Goal: Task Accomplishment & Management: Manage account settings

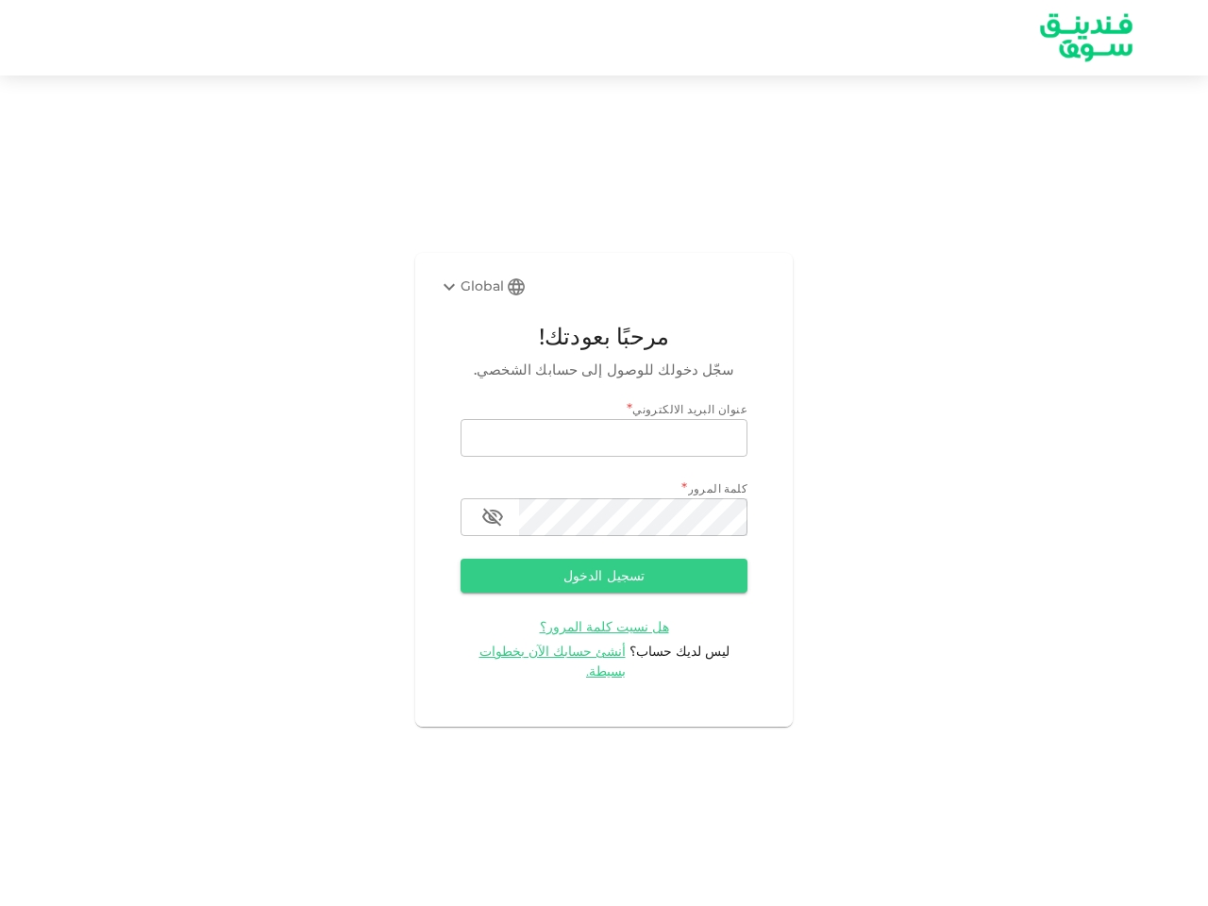
click at [483, 296] on div "Global" at bounding box center [471, 287] width 66 height 23
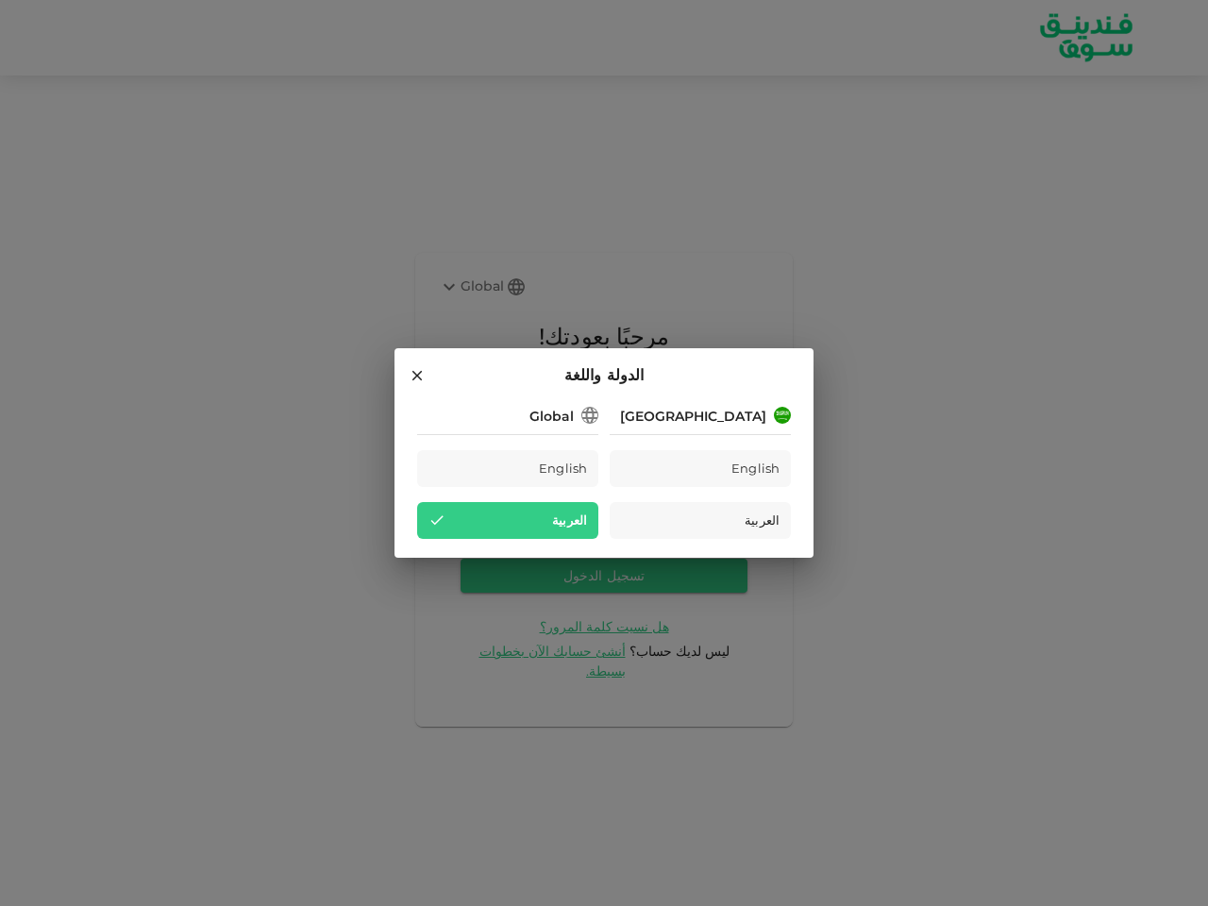
click at [604, 448] on div "Saudi Arabia English العربية Global English العربية" at bounding box center [604, 471] width 374 height 136
click at [604, 528] on div "Saudi Arabia English العربية Global English العربية" at bounding box center [604, 471] width 374 height 136
click at [493, 528] on div "العربية" at bounding box center [507, 520] width 181 height 37
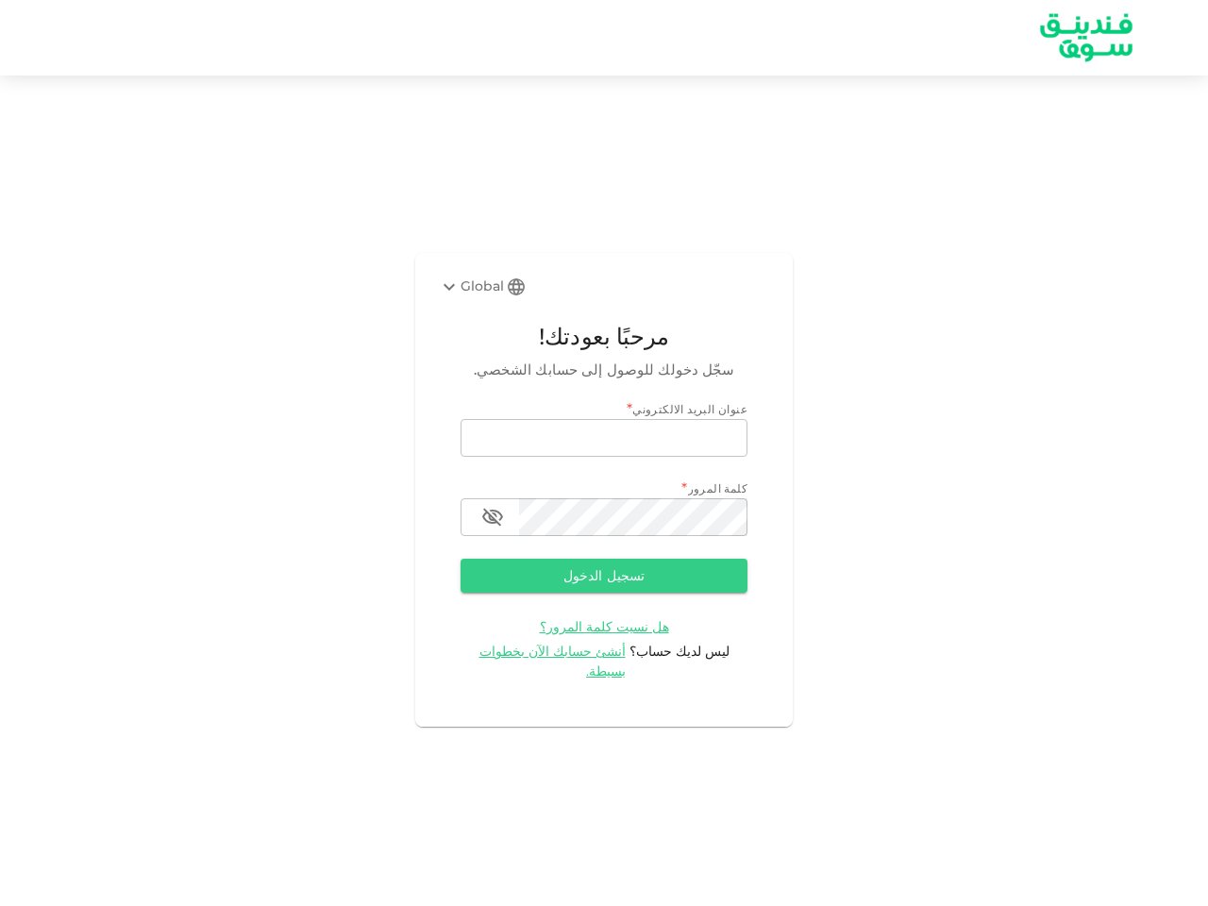
click at [604, 586] on button "تسجيل الدخول" at bounding box center [604, 576] width 287 height 34
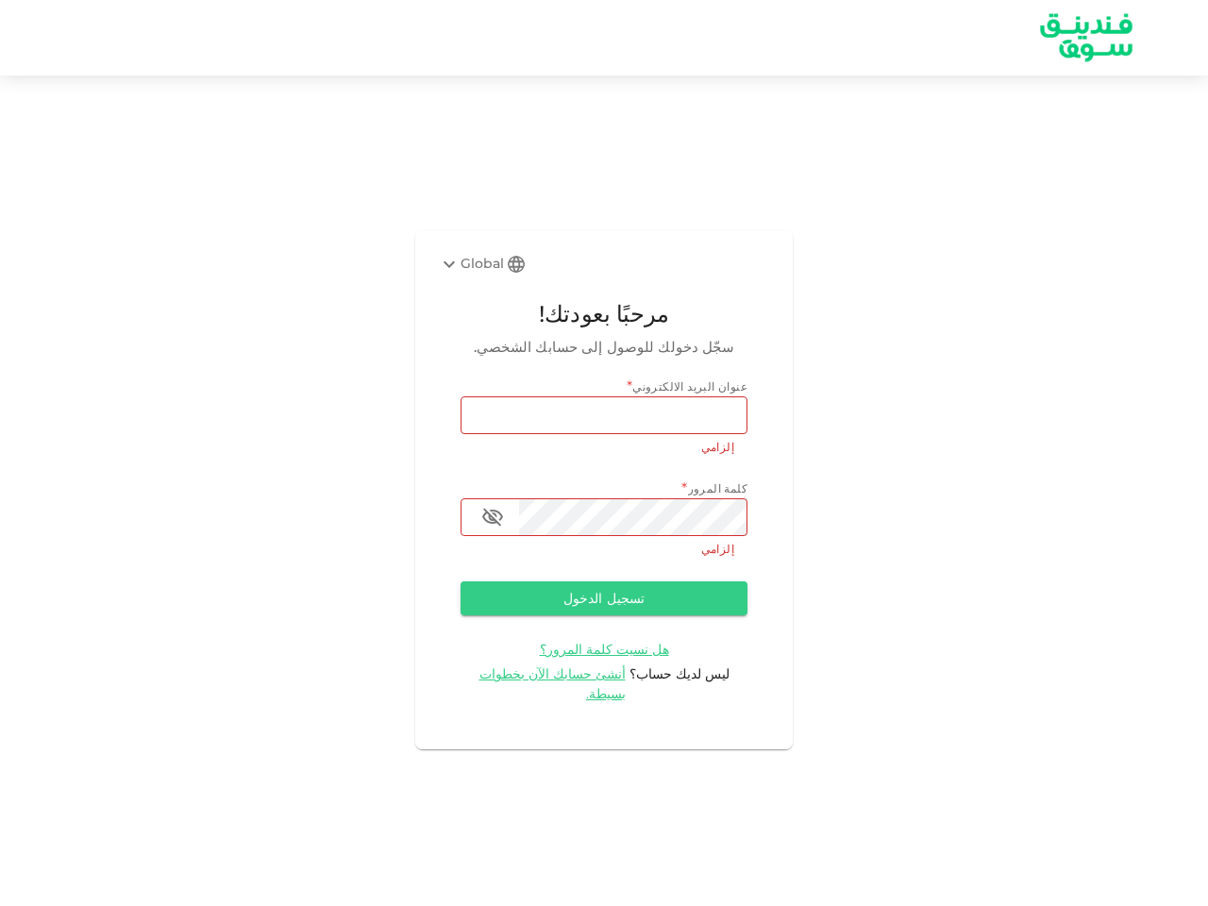
click at [567, 658] on span "هل نسيت كلمة المرور؟" at bounding box center [604, 649] width 129 height 17
